Goal: Information Seeking & Learning: Learn about a topic

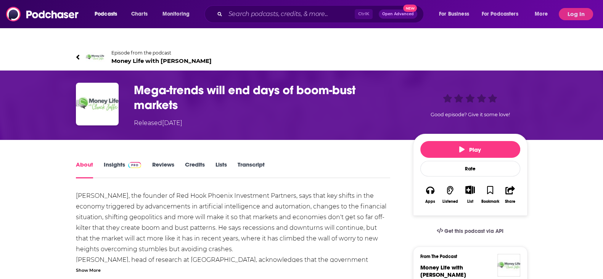
click at [227, 83] on h1 "Mega-trends will end days of boom-bust markets" at bounding box center [267, 98] width 267 height 30
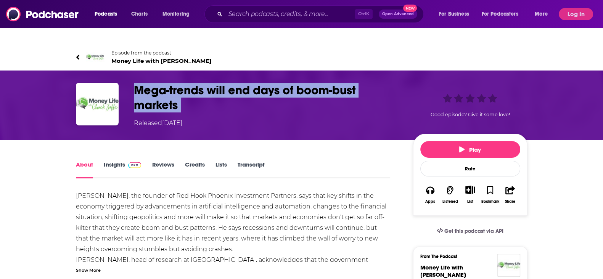
drag, startPoint x: 90, startPoint y: 251, endPoint x: 90, endPoint y: 256, distance: 5.7
click at [90, 266] on div "Show More" at bounding box center [88, 269] width 25 height 7
click at [90, 256] on span "[PERSON_NAME], head of research at [GEOGRAPHIC_DATA], acknowledges that the gov…" at bounding box center [229, 270] width 306 height 29
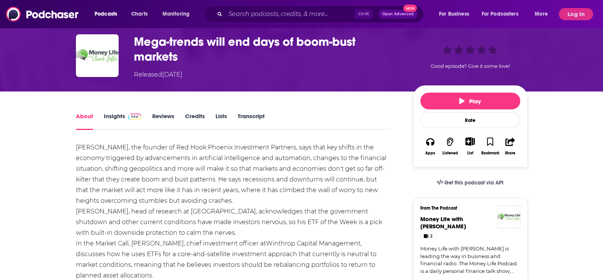
scroll to position [47, 0]
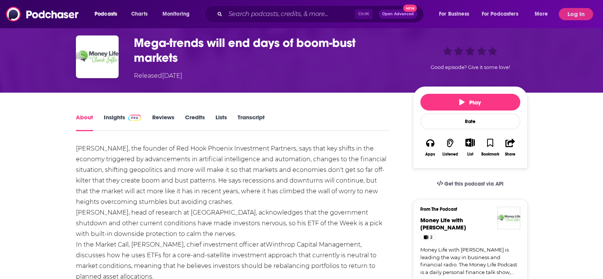
click at [256, 114] on link "Transcript" at bounding box center [250, 123] width 27 height 18
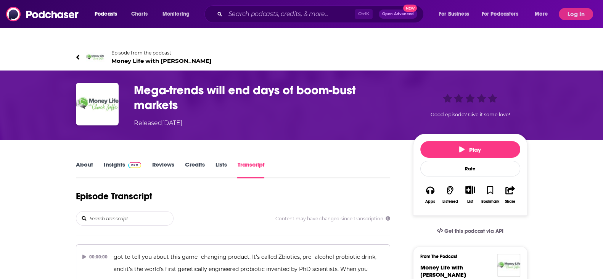
click at [177, 83] on h3 "Mega-trends will end days of boom-bust markets" at bounding box center [267, 98] width 267 height 30
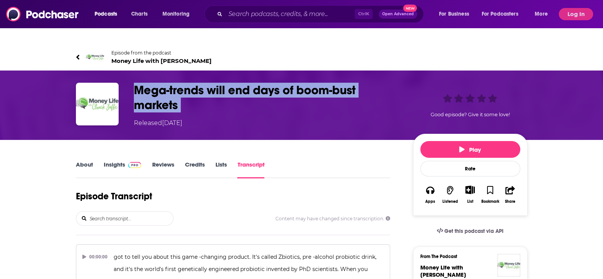
click at [177, 83] on h3 "Mega-trends will end days of boom-bust markets" at bounding box center [267, 98] width 267 height 30
copy h3 "Mega-trends will end days of boom-bust markets"
